Goal: Task Accomplishment & Management: Use online tool/utility

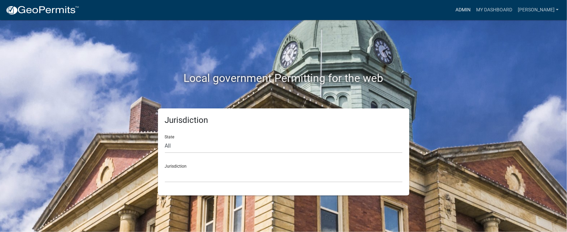
click at [473, 10] on link "Admin" at bounding box center [462, 9] width 21 height 13
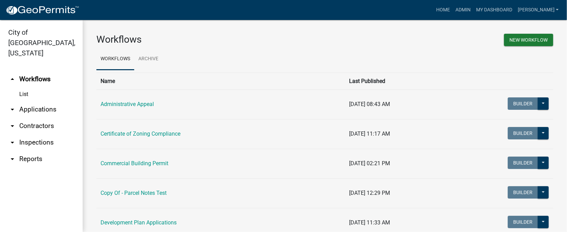
click at [47, 134] on link "arrow_drop_down Inspections" at bounding box center [41, 142] width 83 height 17
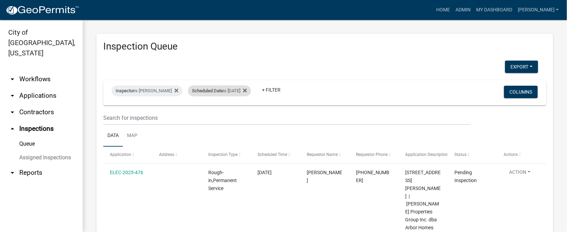
click at [241, 93] on div "Scheduled Date is [DATE]" at bounding box center [219, 90] width 63 height 11
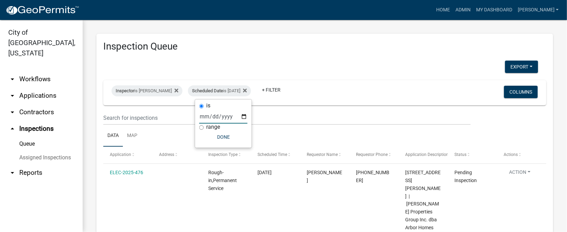
click at [243, 118] on input "[DATE]" at bounding box center [223, 116] width 48 height 14
type input "[DATE]"
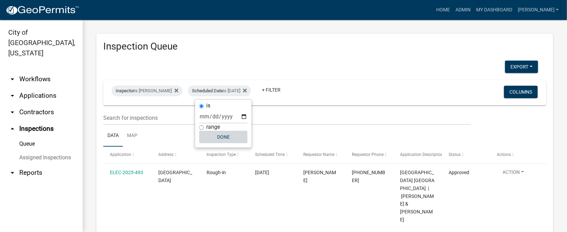
click at [235, 139] on button "Done" at bounding box center [223, 137] width 48 height 12
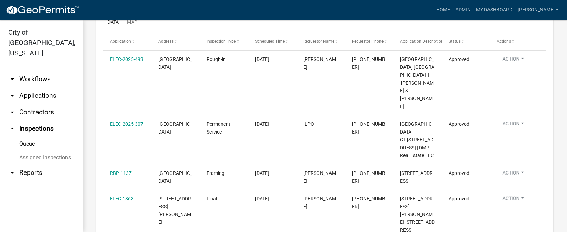
scroll to position [62, 0]
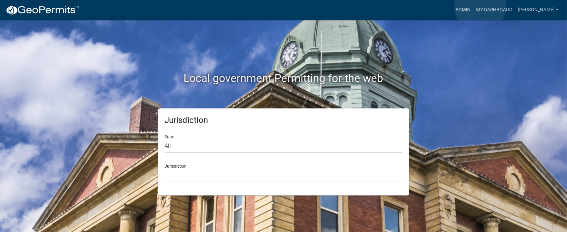
click at [473, 7] on link "Admin" at bounding box center [462, 9] width 21 height 13
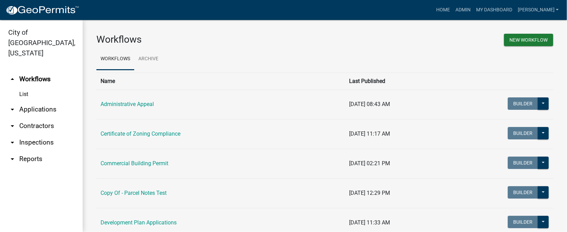
click at [44, 134] on link "arrow_drop_down Inspections" at bounding box center [41, 142] width 83 height 17
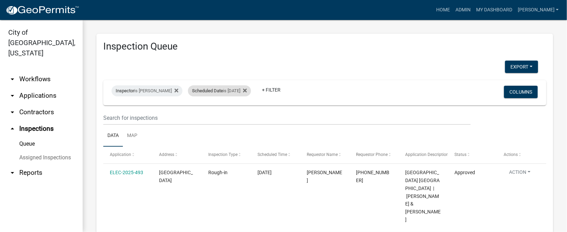
click at [234, 92] on div "Scheduled Date is 09/18/2025" at bounding box center [219, 90] width 63 height 11
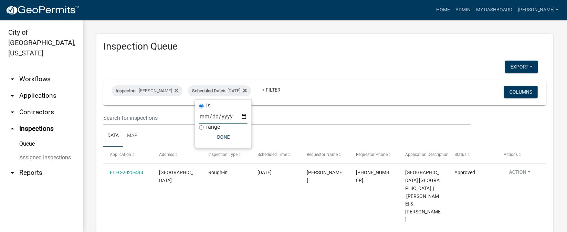
click at [245, 118] on input "[DATE]" at bounding box center [223, 116] width 48 height 14
type input "[DATE]"
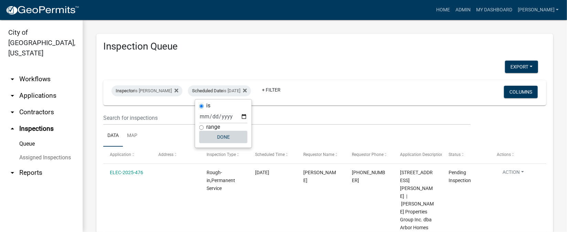
click at [229, 139] on button "Done" at bounding box center [223, 137] width 48 height 12
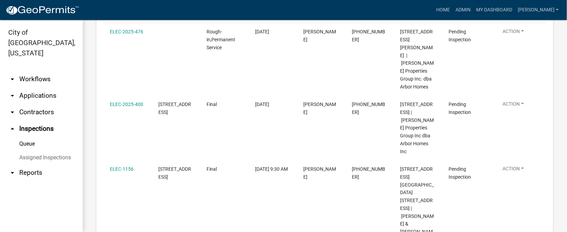
scroll to position [154, 0]
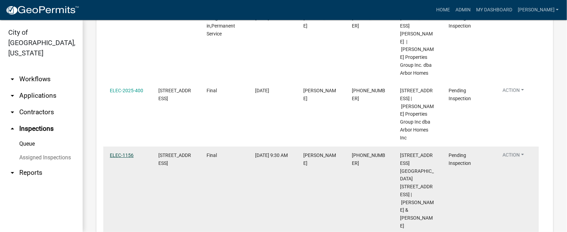
click at [120, 152] on link "ELEC-1156" at bounding box center [122, 155] width 24 height 6
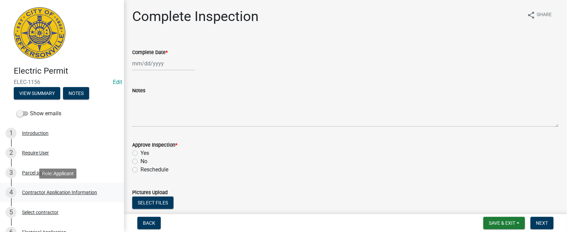
click at [64, 194] on div "Contractor Application Information" at bounding box center [59, 192] width 75 height 5
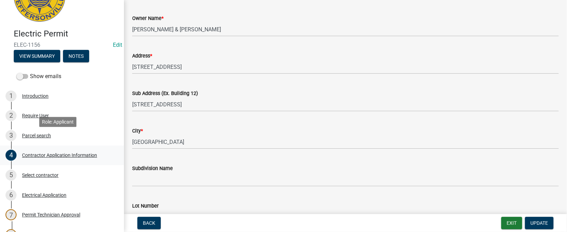
scroll to position [51, 0]
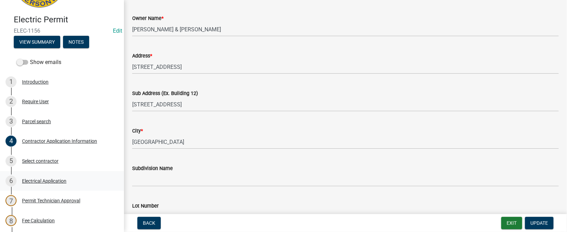
click at [45, 180] on div "Electrical Application" at bounding box center [44, 181] width 44 height 5
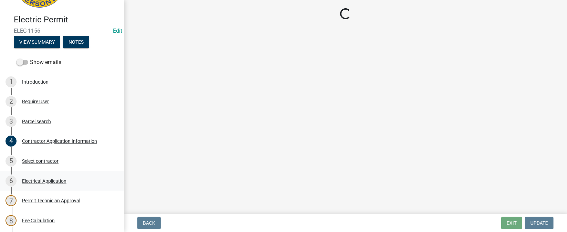
scroll to position [0, 0]
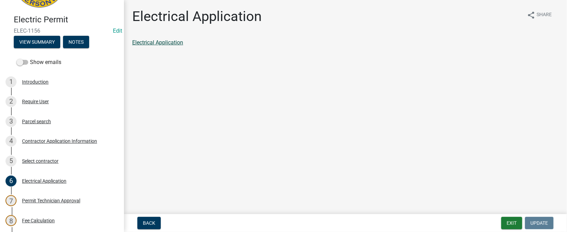
click at [180, 44] on link "Electrical Application" at bounding box center [157, 42] width 51 height 7
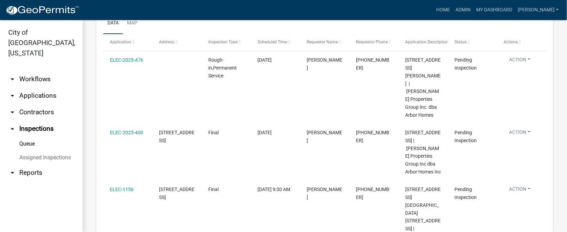
scroll to position [98, 0]
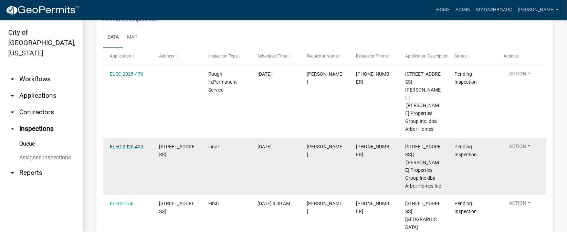
click at [132, 144] on link "ELEC-2025-400" at bounding box center [126, 147] width 33 height 6
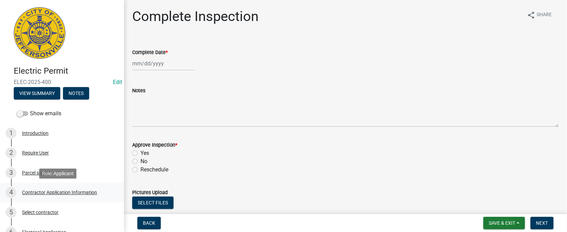
click at [62, 193] on div "Contractor Application Information" at bounding box center [59, 192] width 75 height 5
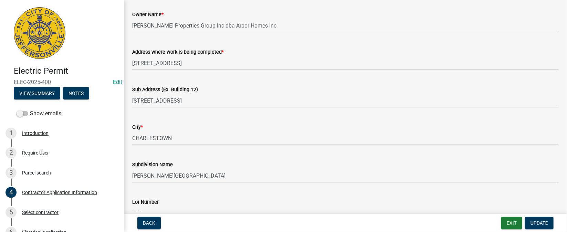
scroll to position [103, 0]
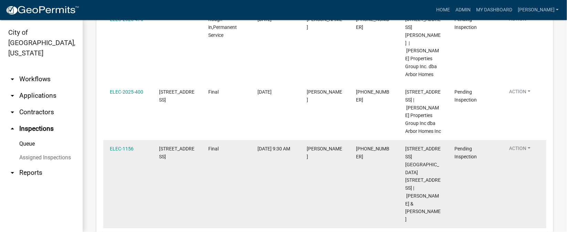
scroll to position [103, 0]
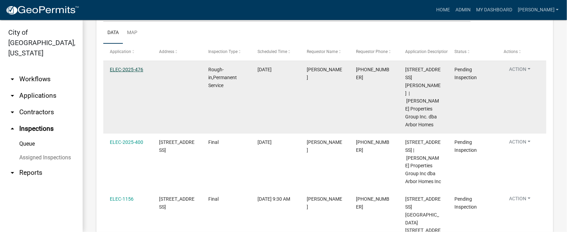
click at [128, 71] on link "ELEC-2025-476" at bounding box center [126, 70] width 33 height 6
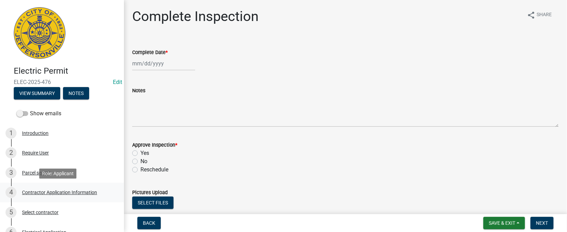
click at [55, 191] on div "Contractor Application Information" at bounding box center [59, 192] width 75 height 5
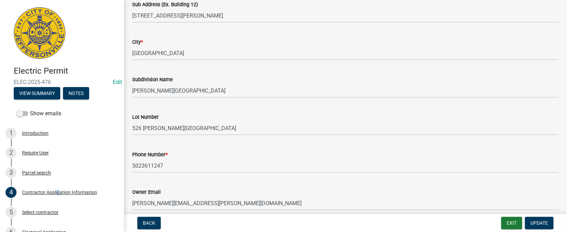
scroll to position [154, 0]
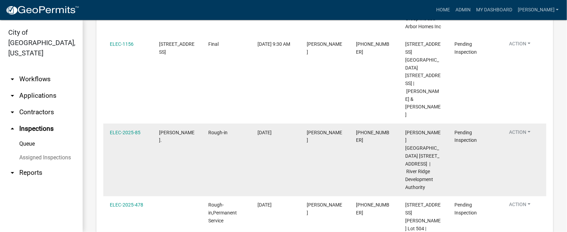
scroll to position [309, 0]
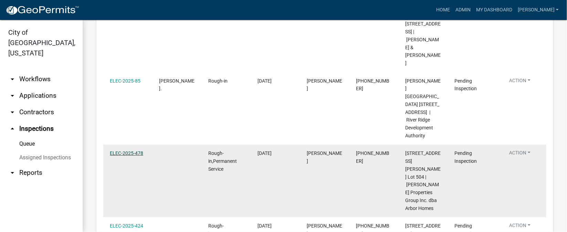
click at [132, 150] on link "ELEC-2025-478" at bounding box center [126, 153] width 33 height 6
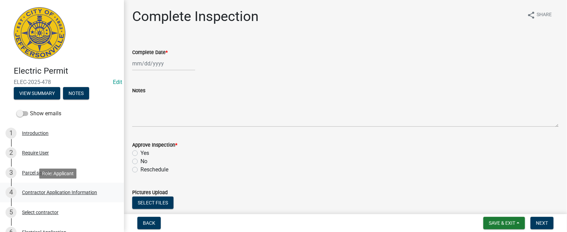
click at [60, 193] on div "Contractor Application Information" at bounding box center [59, 192] width 75 height 5
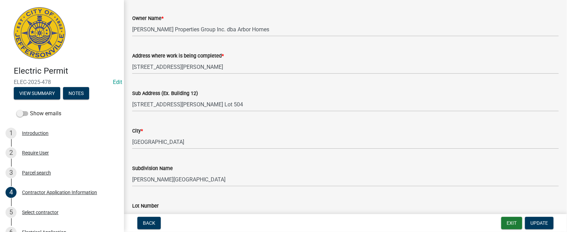
scroll to position [103, 0]
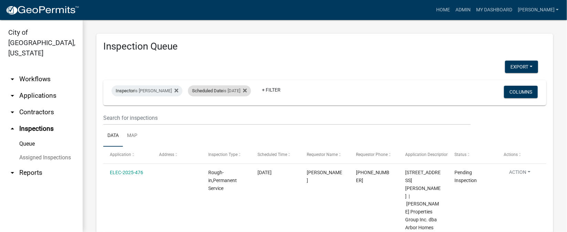
click at [242, 88] on div "Scheduled Date is [DATE]" at bounding box center [219, 90] width 63 height 11
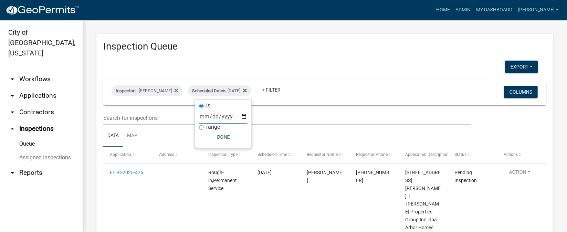
click at [246, 117] on input "[DATE]" at bounding box center [223, 116] width 48 height 14
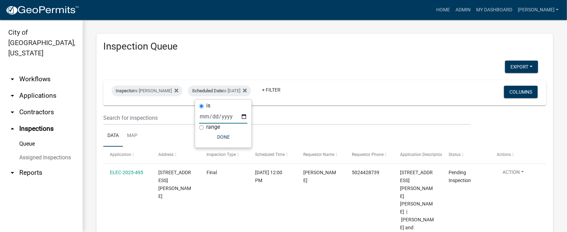
click at [244, 116] on input "2025-09-22" at bounding box center [223, 116] width 48 height 14
type input "[DATE]"
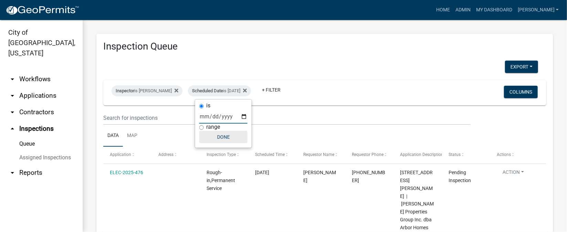
click at [224, 141] on button "Done" at bounding box center [223, 137] width 48 height 12
